Goal: Transaction & Acquisition: Purchase product/service

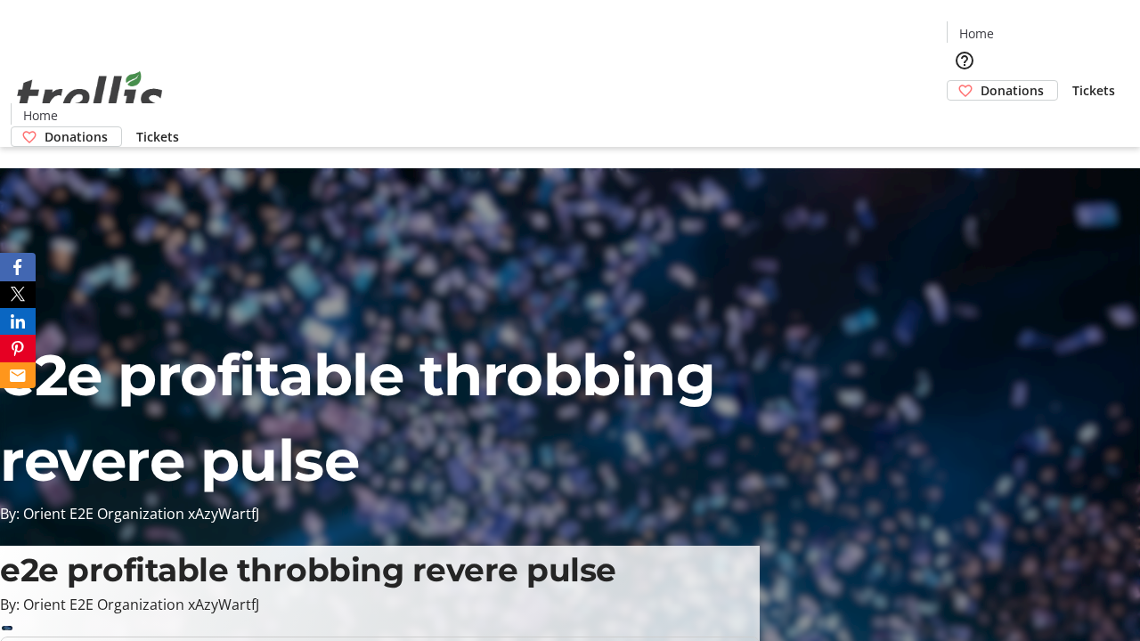
click at [1072, 81] on span "Tickets" at bounding box center [1093, 90] width 43 height 19
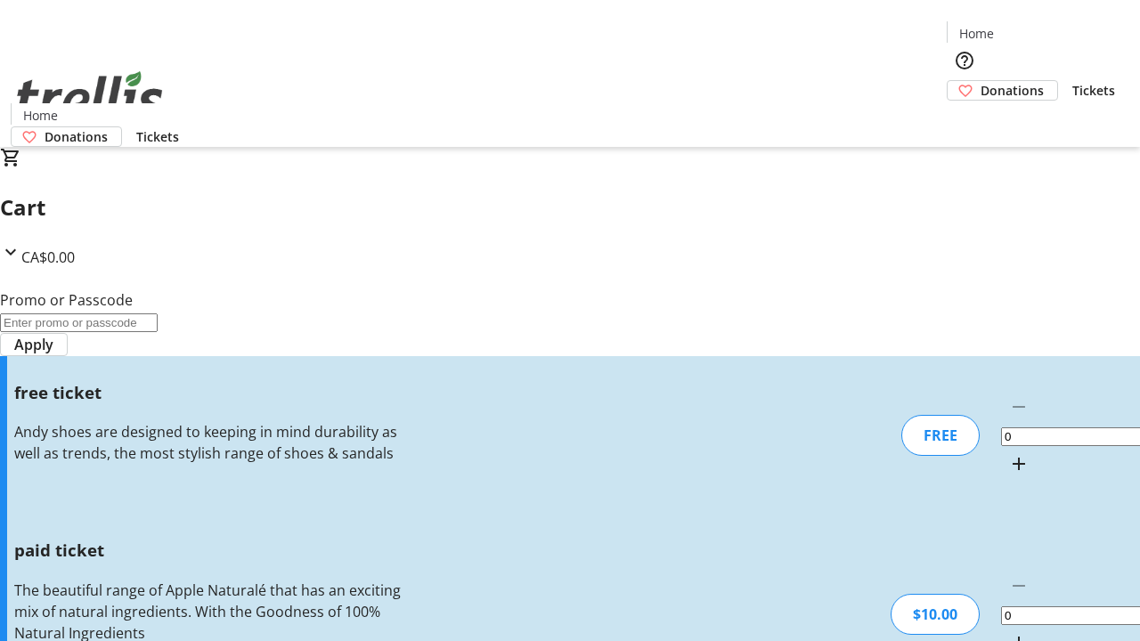
click at [1008, 453] on mat-icon "Increment by one" at bounding box center [1018, 463] width 21 height 21
type input "1"
